Goal: Use online tool/utility: Utilize a website feature to perform a specific function

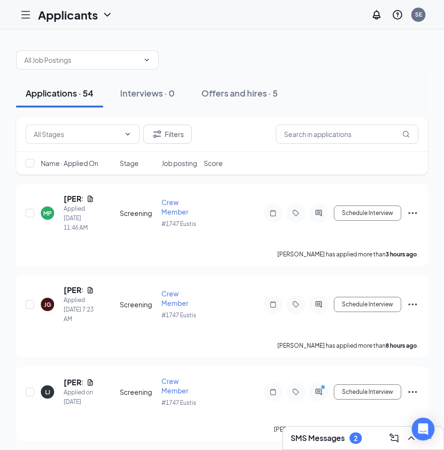
click at [25, 14] on icon "Hamburger" at bounding box center [26, 14] width 8 height 7
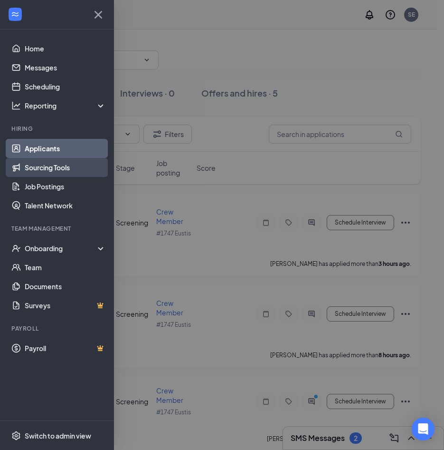
click at [44, 168] on link "Sourcing Tools" at bounding box center [65, 167] width 81 height 19
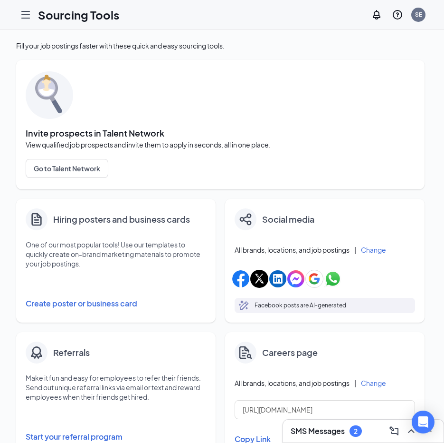
click at [76, 307] on button "Create poster or business card" at bounding box center [116, 303] width 181 height 19
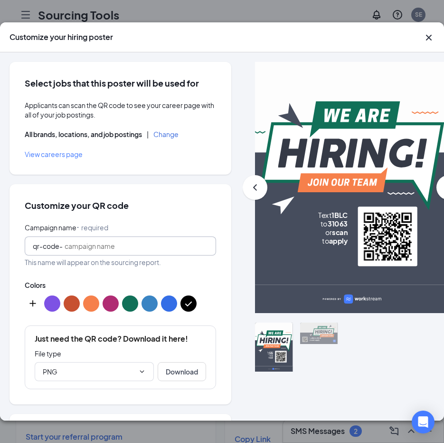
click at [89, 241] on input "Campaign name ⠂ required" at bounding box center [137, 246] width 144 height 10
type input "eustis"
drag, startPoint x: 399, startPoint y: 38, endPoint x: 349, endPoint y: 36, distance: 50.0
click at [349, 36] on div "Customize your hiring poster" at bounding box center [222, 37] width 444 height 30
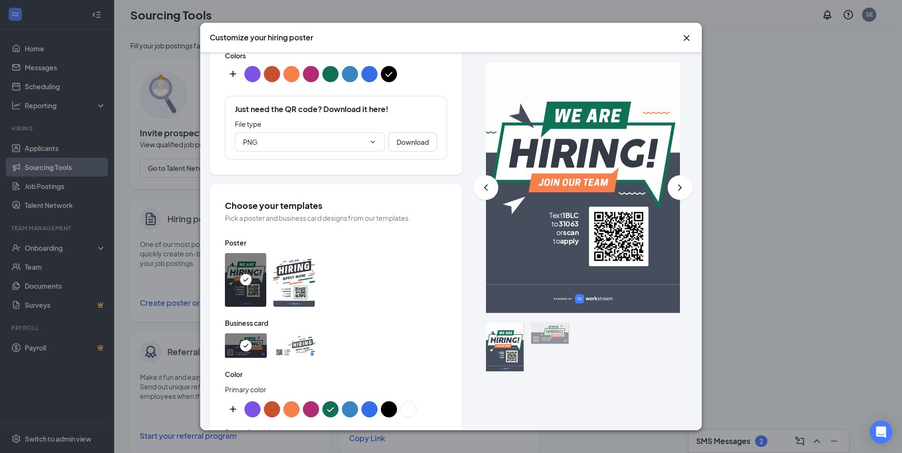
scroll to position [245, 0]
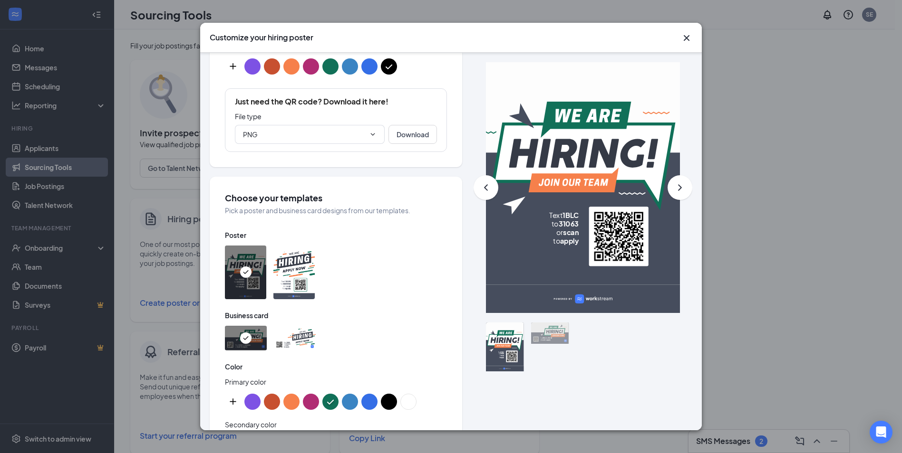
click at [451, 38] on icon "Cross" at bounding box center [686, 37] width 11 height 11
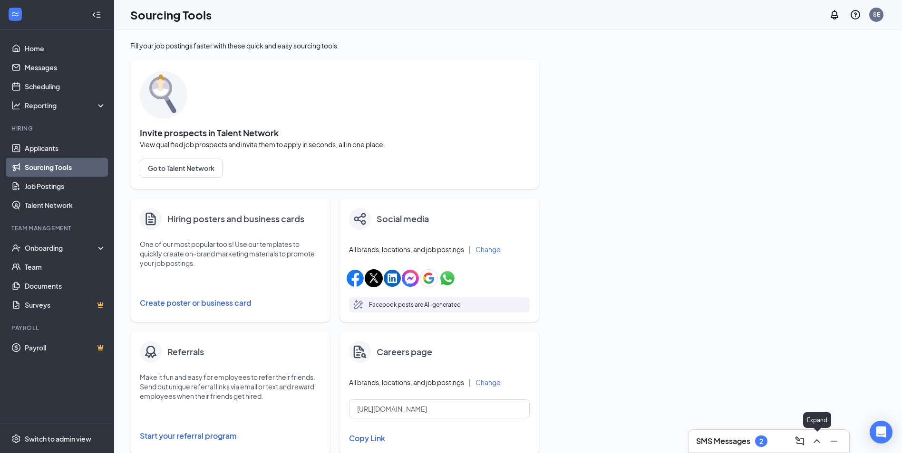
click at [451, 444] on icon "ChevronUp" at bounding box center [816, 441] width 11 height 11
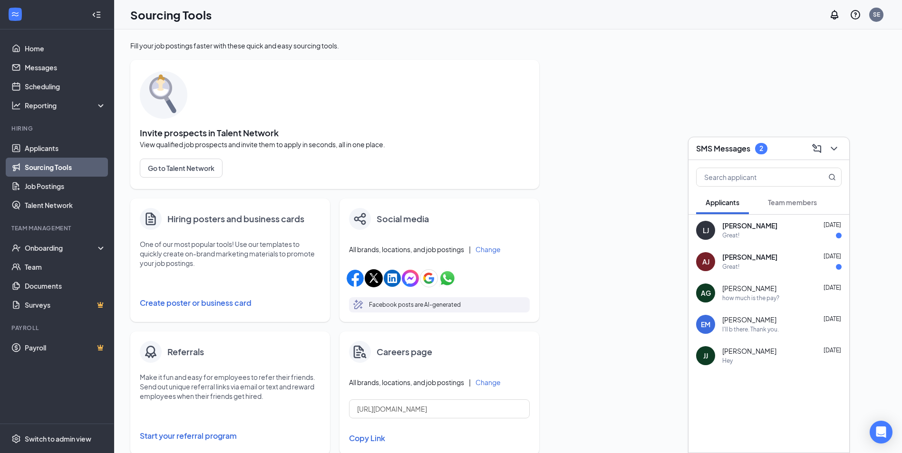
click at [451, 267] on div "Great!" at bounding box center [781, 267] width 119 height 8
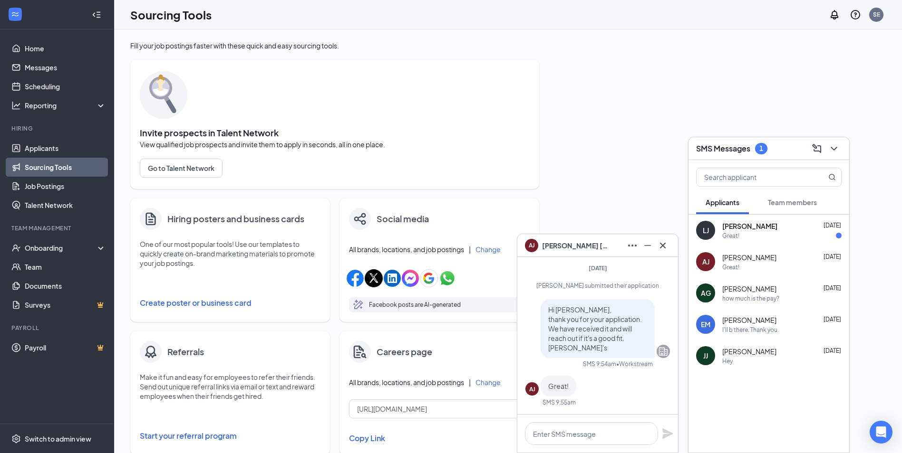
click at [451, 239] on div "Great!" at bounding box center [781, 236] width 119 height 8
click at [451, 168] on div "Fill your job postings faster with these quick and easy sourcing tools. Invite …" at bounding box center [507, 319] width 755 height 557
click at [451, 147] on icon "ChevronDown" at bounding box center [833, 149] width 6 height 4
